Goal: Task Accomplishment & Management: Use online tool/utility

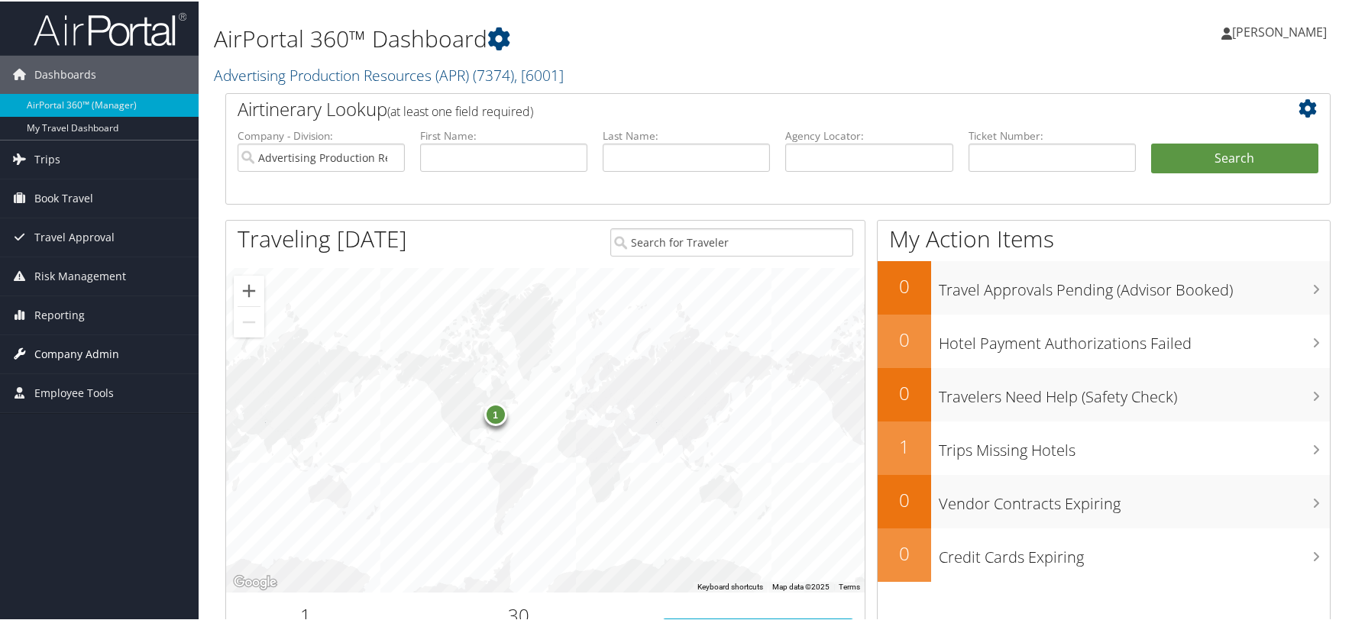
click at [83, 355] on span "Company Admin" at bounding box center [76, 353] width 85 height 38
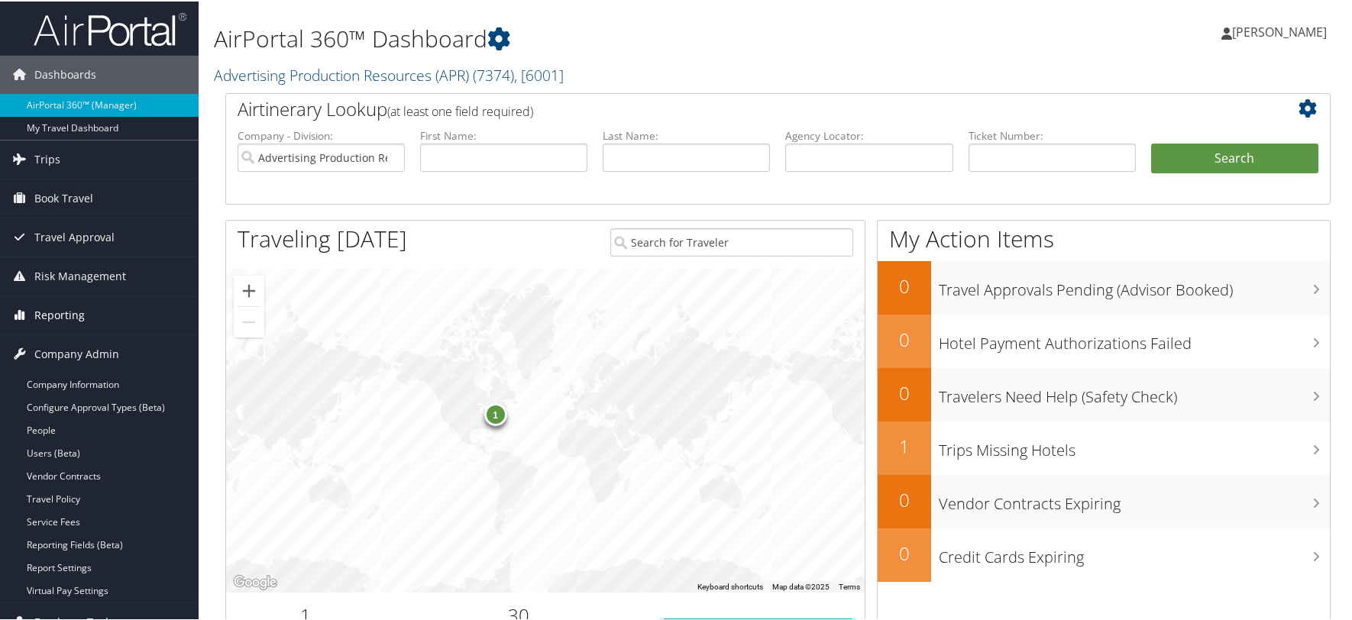
click at [63, 311] on span "Reporting" at bounding box center [59, 314] width 50 height 38
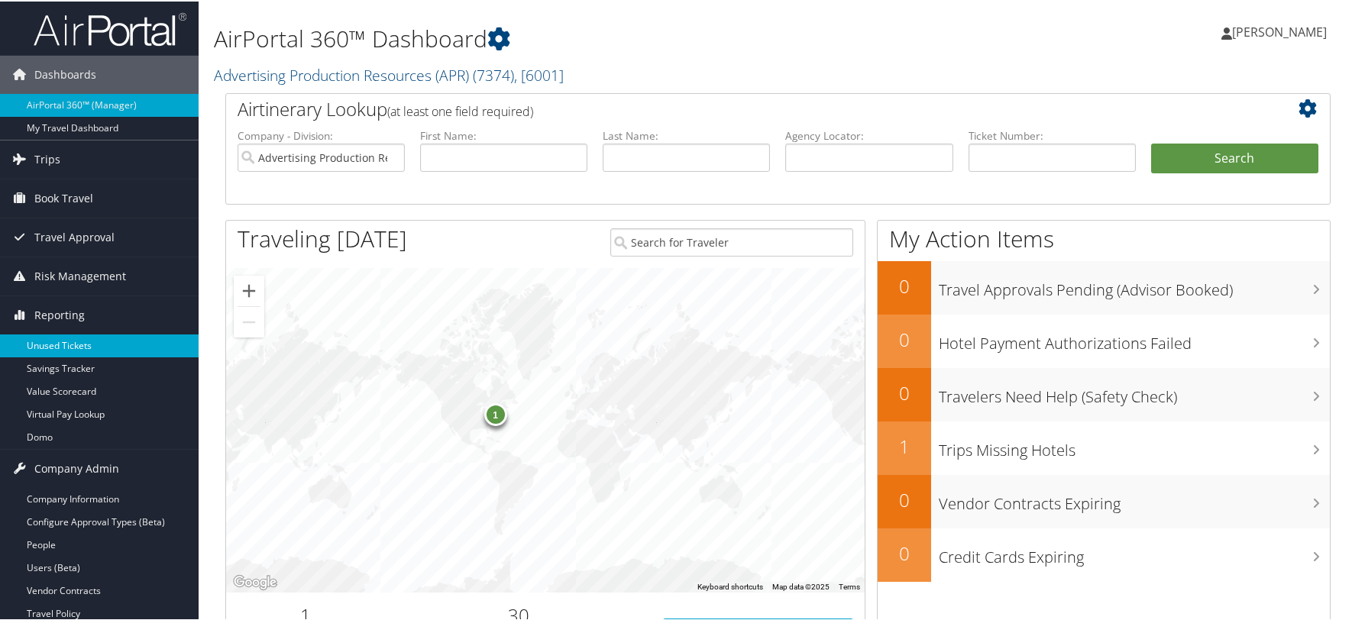
click at [66, 345] on link "Unused Tickets" at bounding box center [99, 344] width 199 height 23
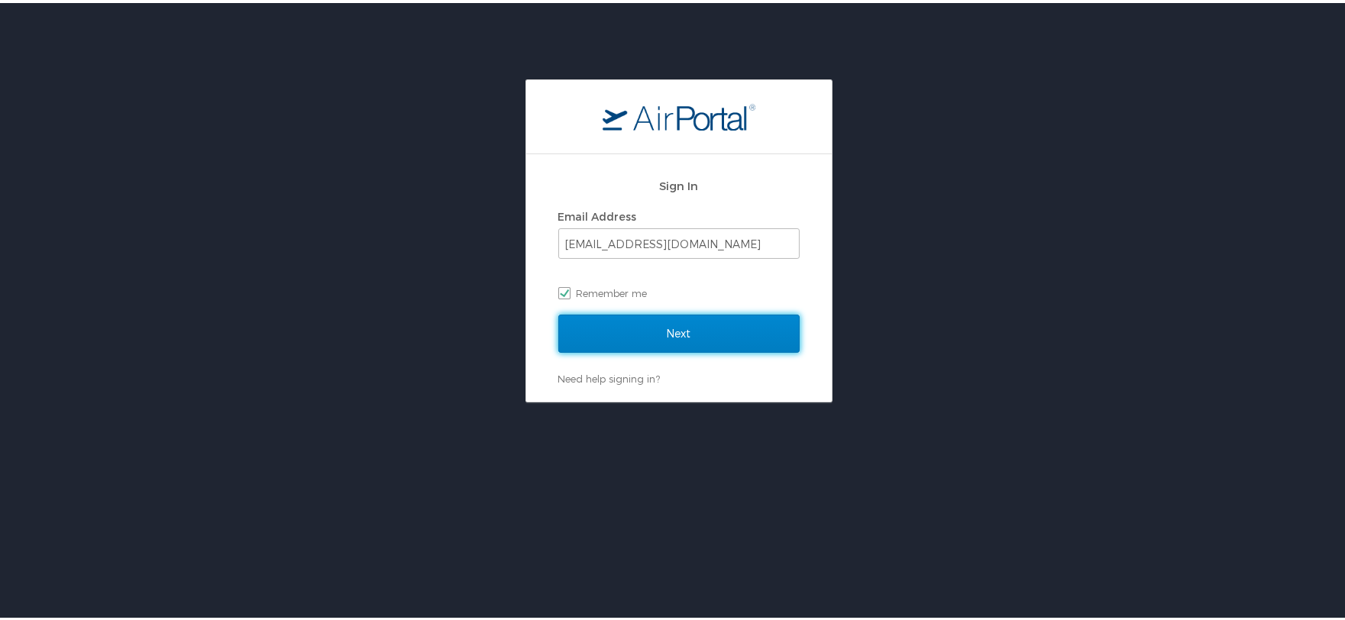
click at [677, 332] on input "Next" at bounding box center [678, 331] width 241 height 38
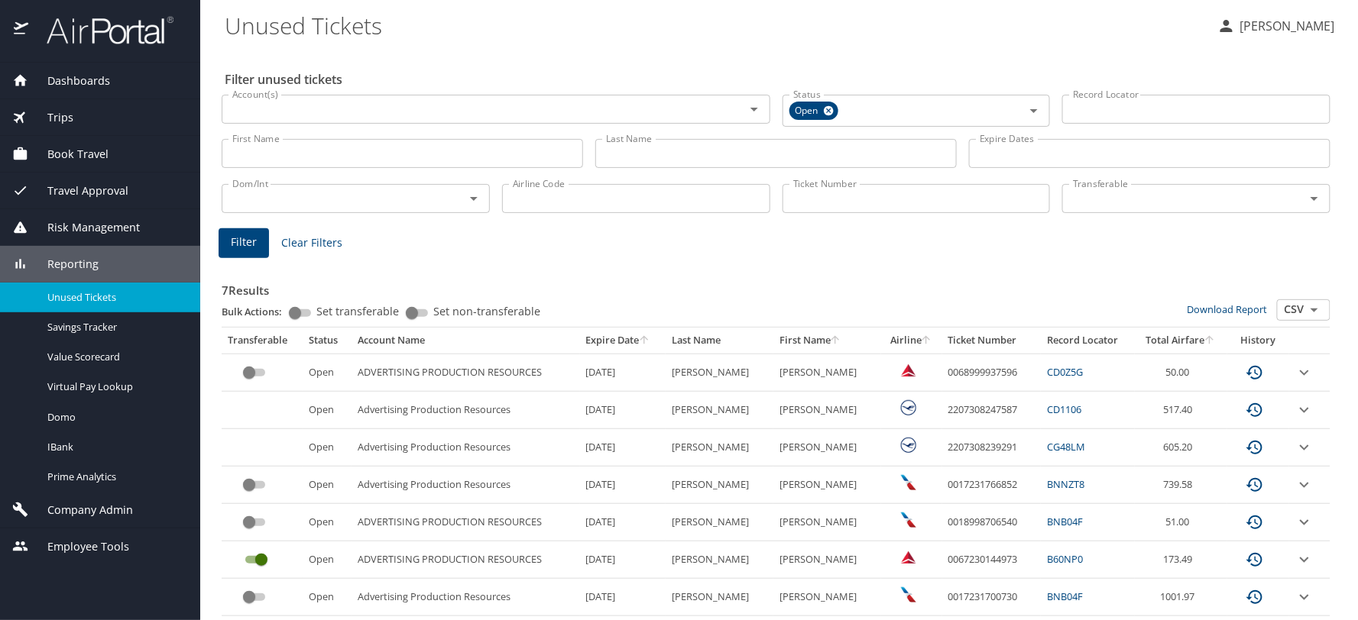
scroll to position [42, 0]
